Goal: Understand process/instructions: Learn how to perform a task or action

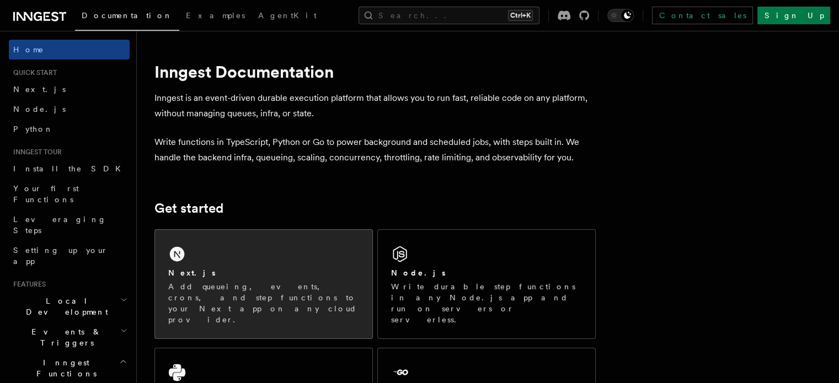
click at [205, 313] on div "Next.js Add queueing, events, crons, and step functions to your Next app on any…" at bounding box center [263, 284] width 217 height 109
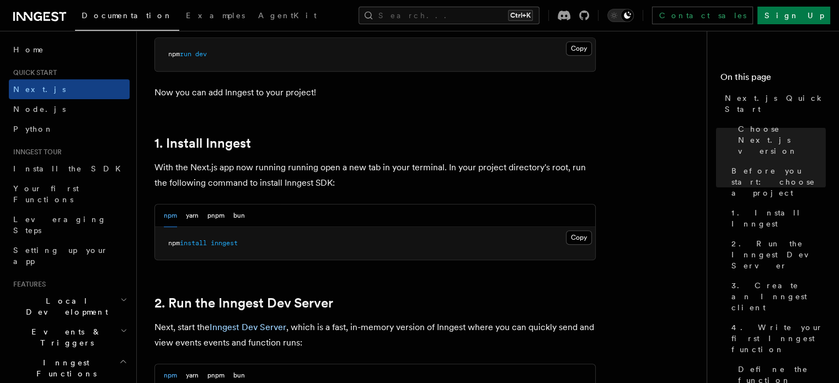
scroll to position [531, 0]
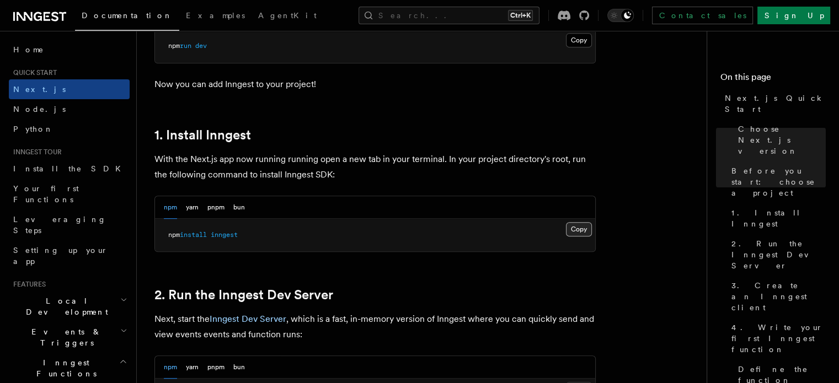
click at [579, 227] on button "Copy Copied" at bounding box center [579, 229] width 26 height 14
click at [575, 229] on button "Copy Copied" at bounding box center [579, 229] width 26 height 14
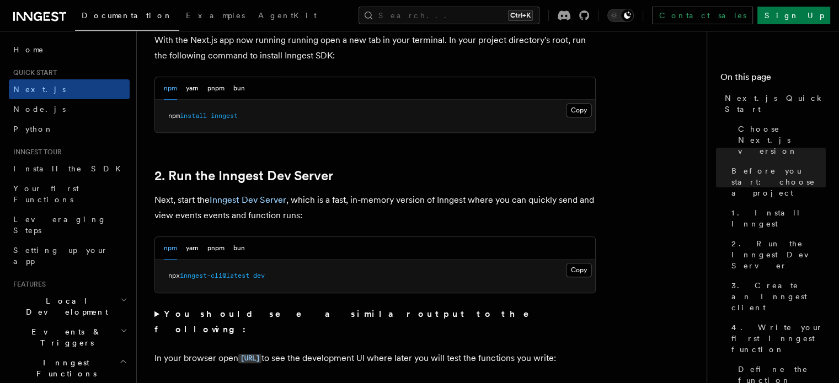
scroll to position [680, 0]
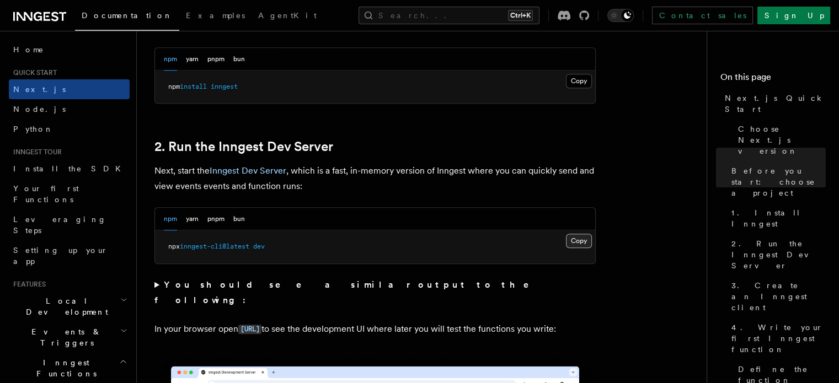
click at [570, 238] on button "Copy Copied" at bounding box center [579, 241] width 26 height 14
click at [572, 235] on button "Copy Copied" at bounding box center [579, 241] width 26 height 14
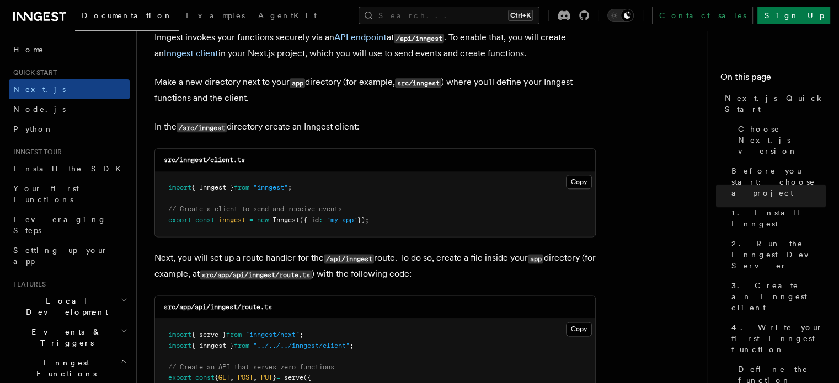
scroll to position [1343, 0]
click at [581, 179] on button "Copy Copied" at bounding box center [579, 181] width 26 height 14
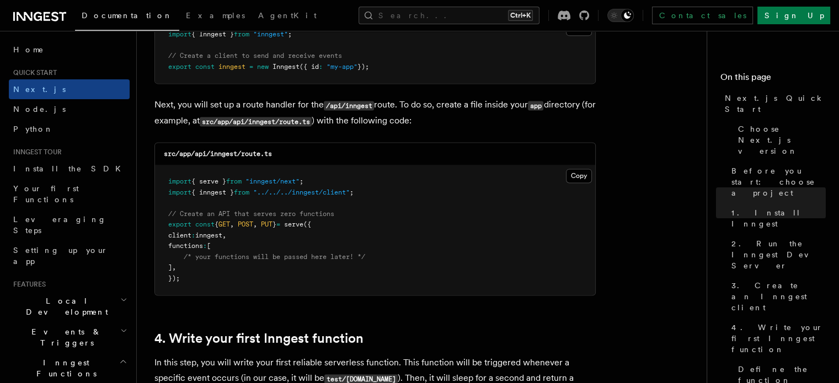
scroll to position [1496, 0]
click at [570, 177] on button "Copy Copied" at bounding box center [579, 175] width 26 height 14
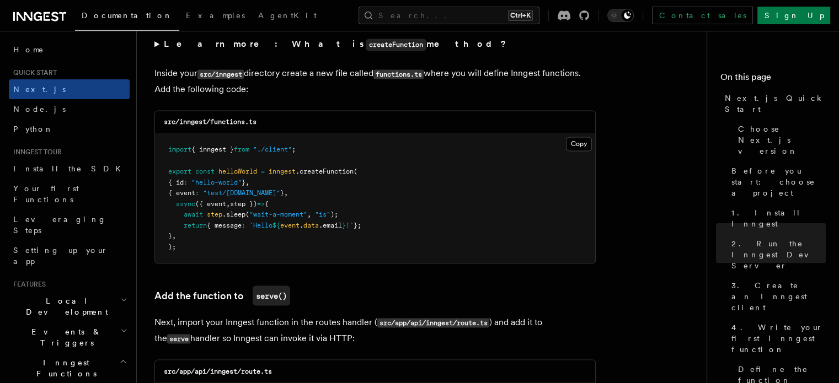
scroll to position [1938, 0]
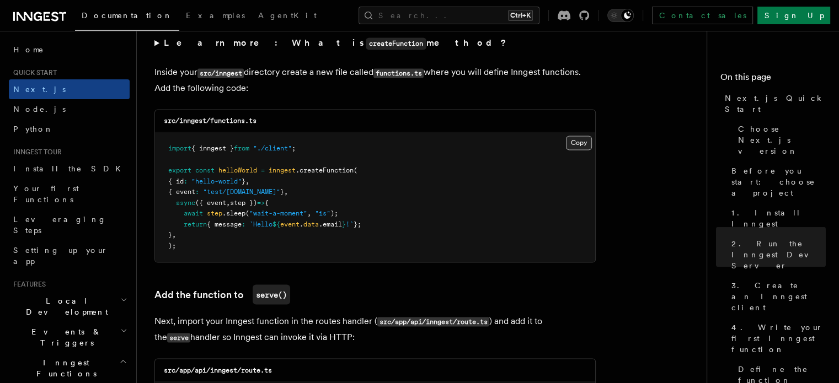
click at [577, 142] on button "Copy Copied" at bounding box center [579, 143] width 26 height 14
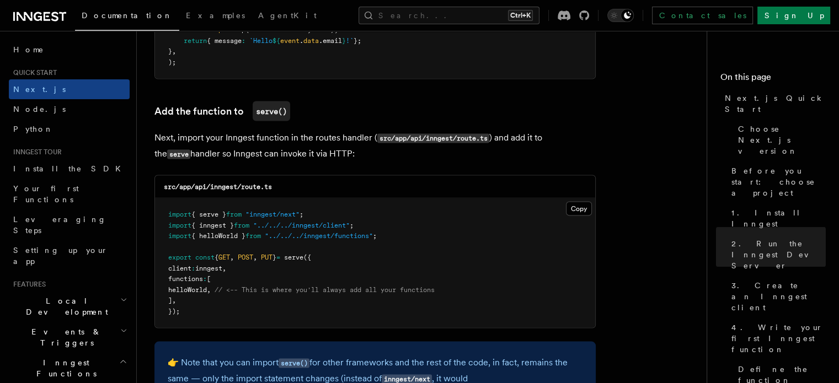
scroll to position [2123, 0]
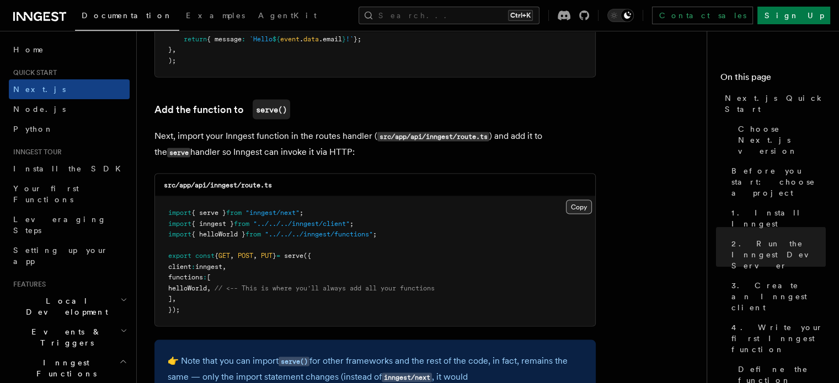
click at [583, 210] on button "Copy Copied" at bounding box center [579, 207] width 26 height 14
drag, startPoint x: 231, startPoint y: 289, endPoint x: 180, endPoint y: 289, distance: 50.2
click at [180, 289] on span "helloWorld , // <-- This is where you'll always add all your functions" at bounding box center [301, 289] width 267 height 8
copy span "helloWorld ,"
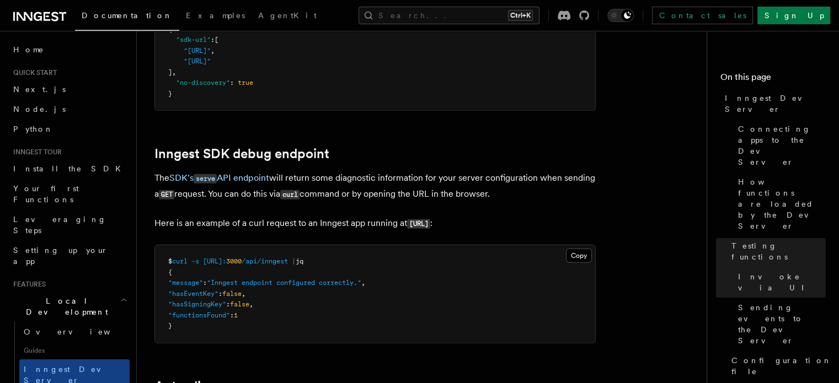
scroll to position [3379, 0]
